Goal: Task Accomplishment & Management: Use online tool/utility

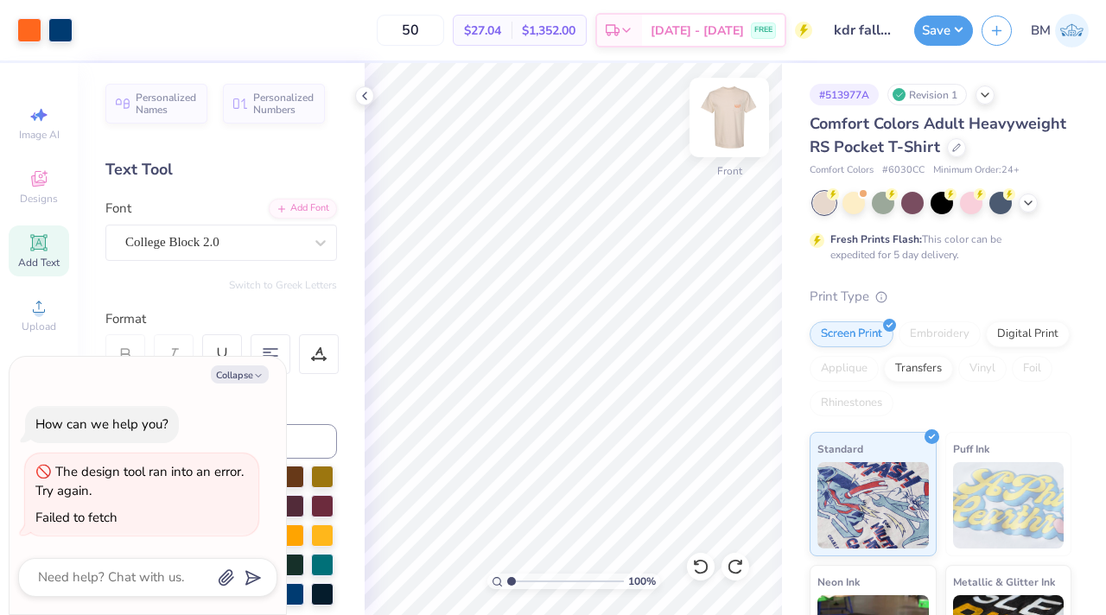
click at [719, 125] on img at bounding box center [729, 117] width 69 height 69
click at [719, 125] on img at bounding box center [729, 117] width 35 height 35
click at [739, 126] on img at bounding box center [729, 117] width 69 height 69
click at [736, 116] on img at bounding box center [729, 117] width 69 height 69
click at [736, 116] on img at bounding box center [729, 117] width 35 height 35
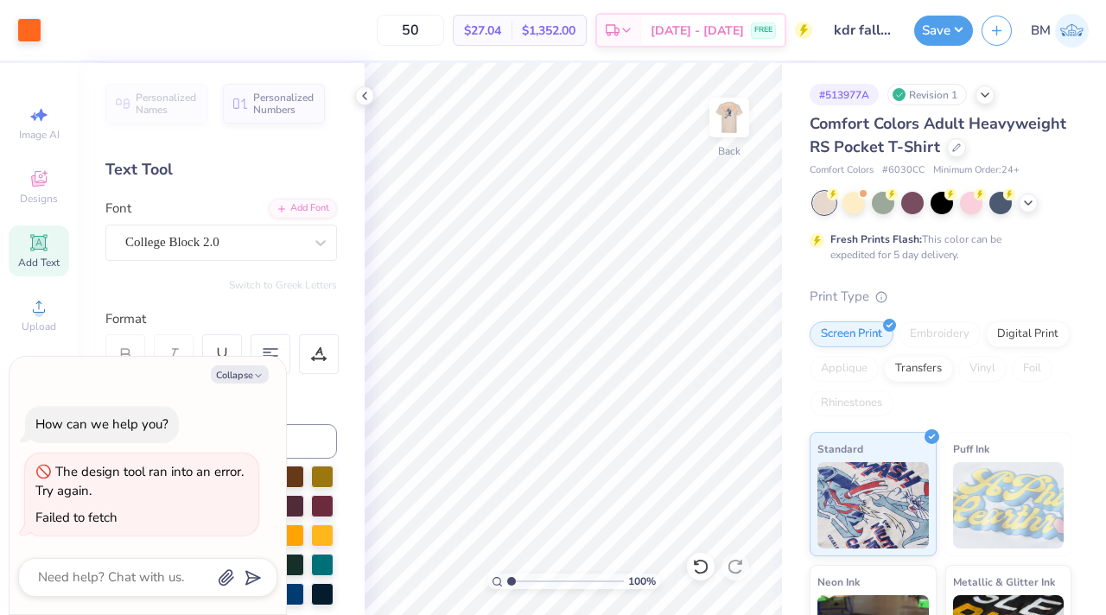
click at [736, 116] on img at bounding box center [729, 117] width 35 height 35
click at [715, 118] on img at bounding box center [729, 117] width 69 height 69
click at [715, 118] on img at bounding box center [729, 117] width 35 height 35
click at [727, 119] on img at bounding box center [729, 117] width 69 height 69
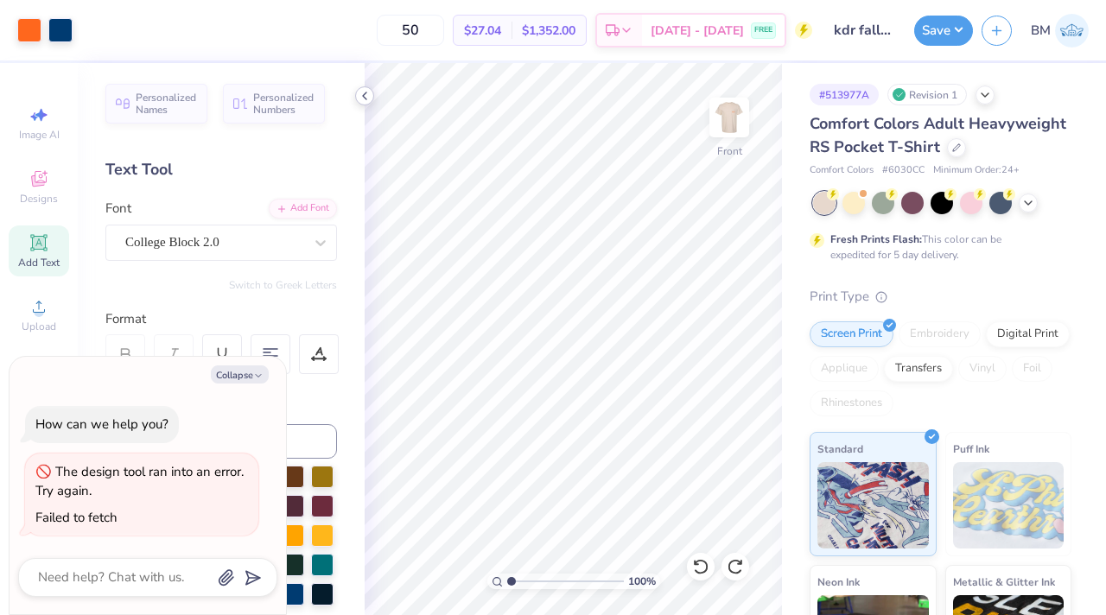
click at [365, 99] on polyline at bounding box center [364, 95] width 3 height 7
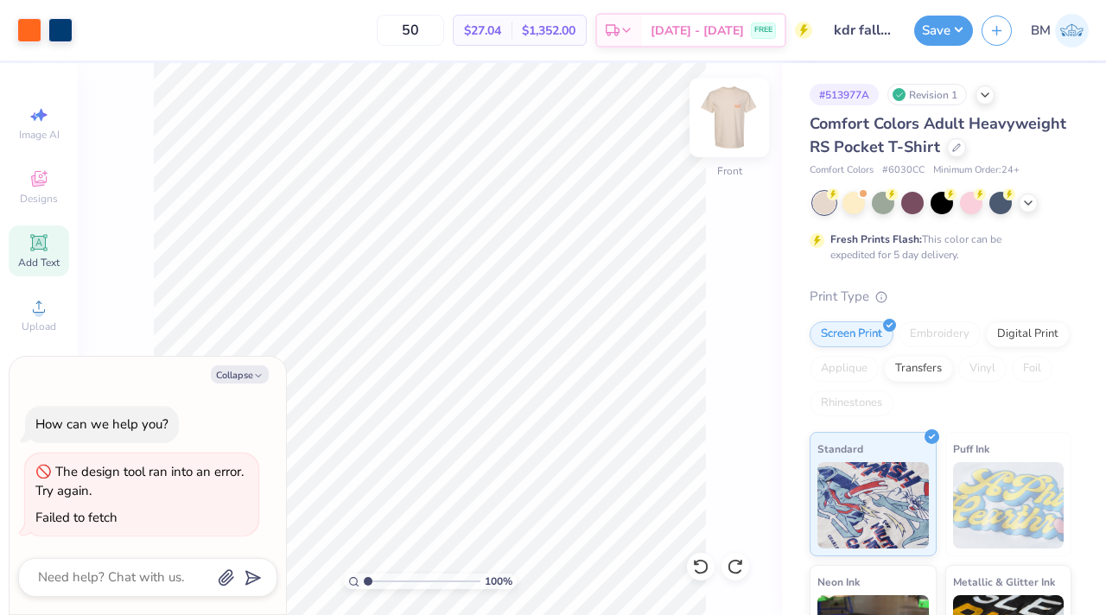
click at [746, 134] on img at bounding box center [729, 117] width 69 height 69
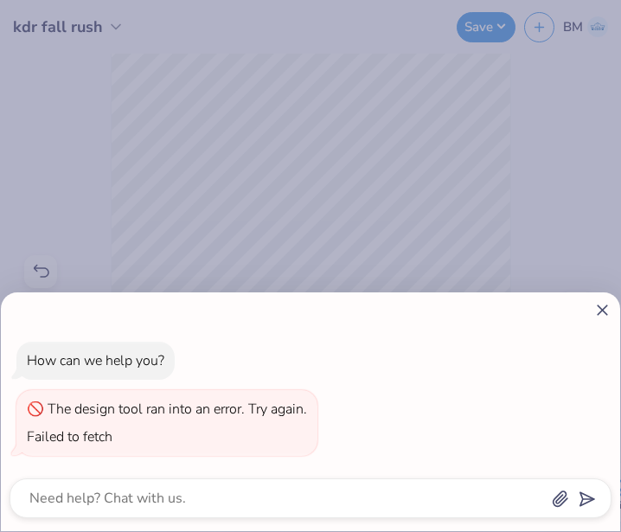
type textarea "x"
